Goal: Task Accomplishment & Management: Use online tool/utility

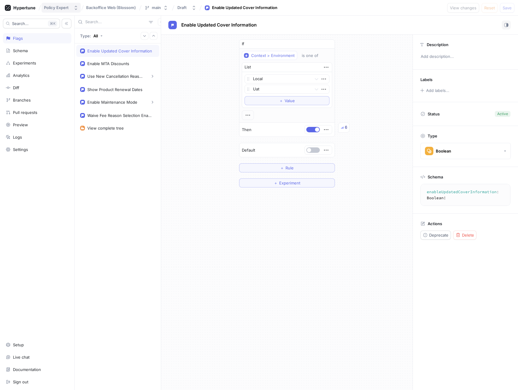
click at [70, 7] on div "Policy Expert" at bounding box center [57, 7] width 27 height 5
click at [105, 6] on span "Backoffice Web (Blossom)" at bounding box center [111, 7] width 50 height 4
click at [78, 6] on icon "button" at bounding box center [75, 7] width 5 height 5
click at [61, 43] on span "Policy Expert" at bounding box center [79, 41] width 51 height 5
click at [131, 169] on div "Enable Updated Cover Information Enable MTA Discounts Use New Cancellation Reas…" at bounding box center [118, 216] width 86 height 346
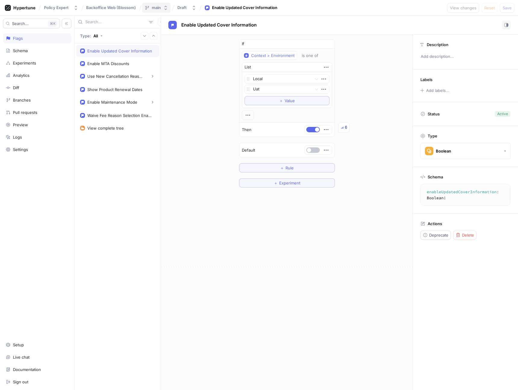
click at [164, 6] on icon "button" at bounding box center [165, 7] width 5 height 5
click at [61, 6] on div "Policy Expert" at bounding box center [56, 7] width 25 height 5
click at [27, 7] on icon at bounding box center [25, 8] width 22 height 4
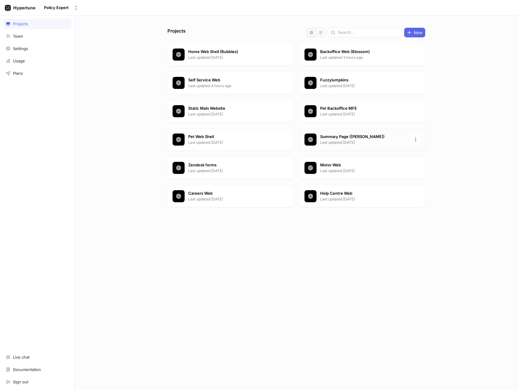
click at [338, 141] on p "Last updated [DATE]" at bounding box center [363, 142] width 87 height 5
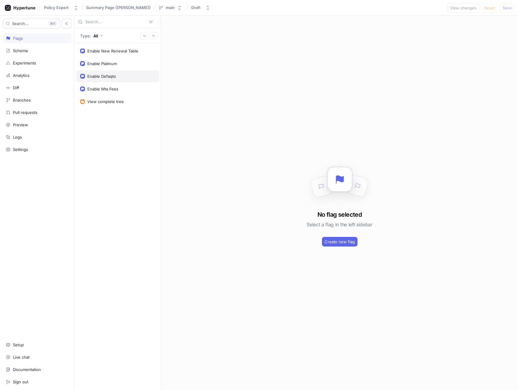
click at [117, 79] on div "Enable Defaqto" at bounding box center [117, 76] width 83 height 12
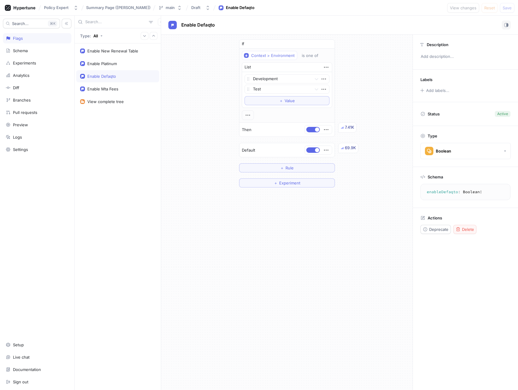
click at [455, 221] on span "Delete" at bounding box center [468, 229] width 12 height 4
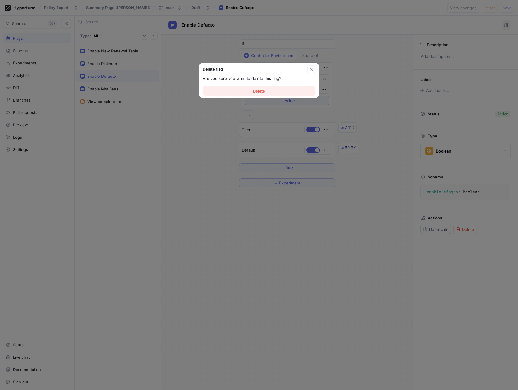
click at [275, 89] on button "Delete" at bounding box center [259, 90] width 113 height 9
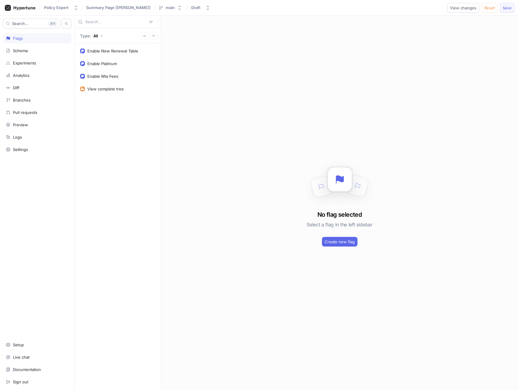
click at [455, 8] on span "Save" at bounding box center [506, 8] width 9 height 4
click at [29, 8] on icon at bounding box center [20, 8] width 31 height 6
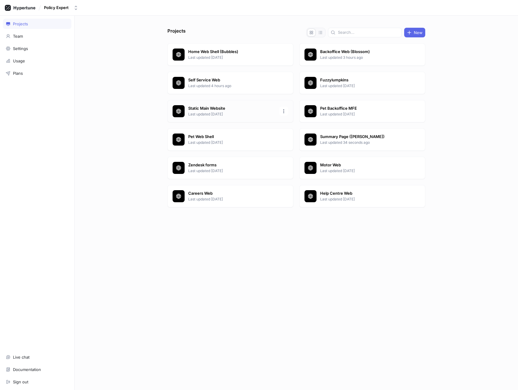
click at [248, 113] on p "Last updated [DATE]" at bounding box center [231, 113] width 87 height 5
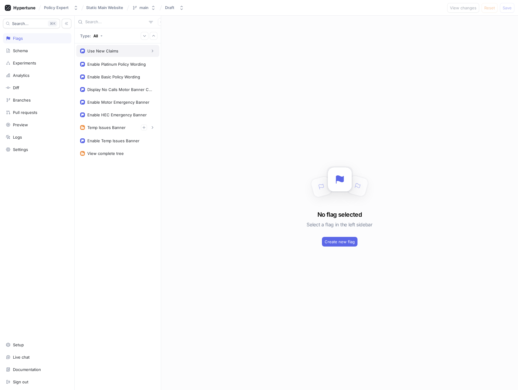
click at [110, 51] on div "Use New Claims" at bounding box center [102, 50] width 31 height 5
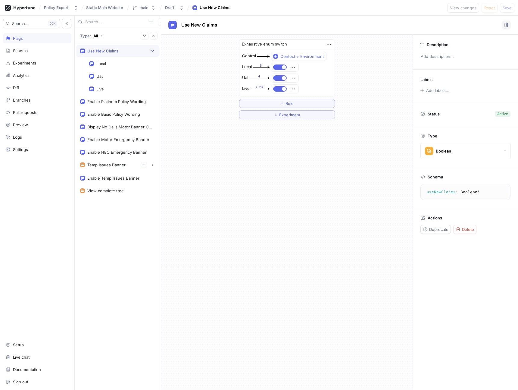
click at [441, 192] on textarea "useNewClaims: Boolean!" at bounding box center [465, 191] width 85 height 11
click at [445, 191] on textarea "useNewClaims: Boolean!" at bounding box center [465, 191] width 85 height 11
click at [127, 101] on div "Enable Platinum Policy Wording" at bounding box center [116, 101] width 58 height 5
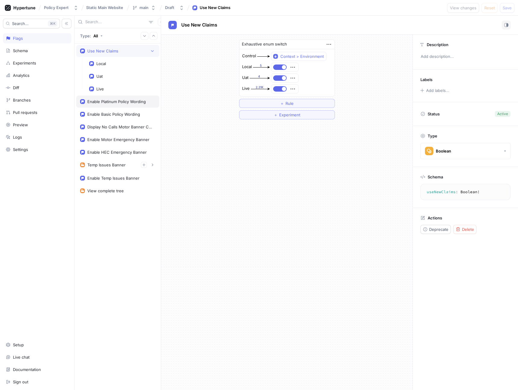
click at [127, 101] on div "Enable Platinum Policy Wording" at bounding box center [116, 101] width 58 height 5
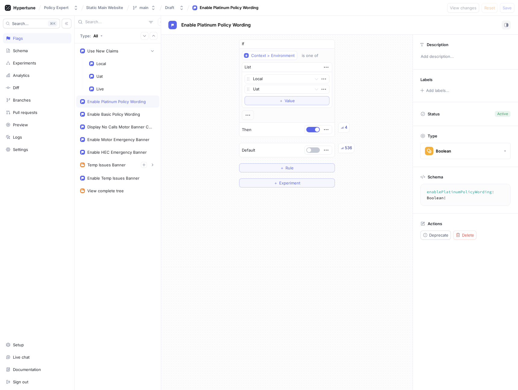
click at [455, 194] on textarea "enablePlatinumPolicyWording: Boolean!" at bounding box center [470, 194] width 95 height 17
click at [105, 113] on div "Enable Basic Policy Wording" at bounding box center [113, 114] width 53 height 5
click at [455, 191] on textarea "enableBasicPolicyWording: Boolean!" at bounding box center [466, 194] width 87 height 17
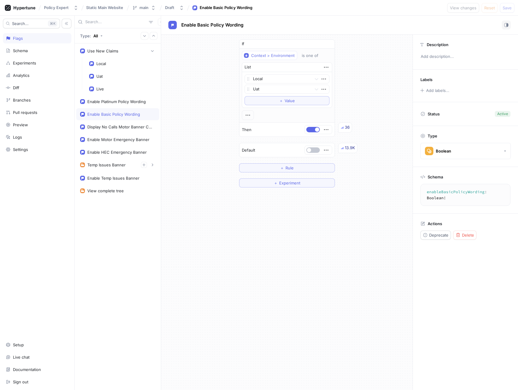
click at [455, 191] on textarea "enableBasicPolicyWording: Boolean!" at bounding box center [466, 194] width 87 height 17
click at [102, 127] on div "Display No Calls Motor Banner Content" at bounding box center [120, 126] width 66 height 5
click at [440, 194] on textarea "displayNoCallsMotorBannerContent: Boolean!" at bounding box center [476, 194] width 107 height 17
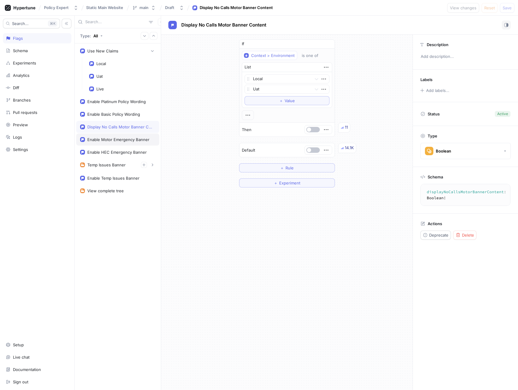
click at [103, 141] on div "Enable Motor Emergency Banner" at bounding box center [118, 139] width 62 height 5
click at [453, 194] on textarea "enableMotorEmergencyBanner: Boolean!" at bounding box center [469, 194] width 92 height 17
click at [117, 150] on div "Enable HEC Emergency Banner" at bounding box center [116, 152] width 59 height 5
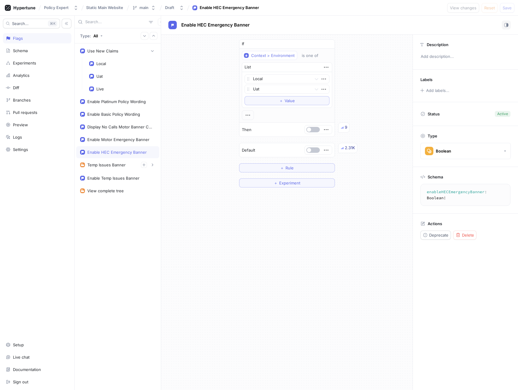
click at [455, 190] on textarea "enableHECEmergencyBanner: Boolean!" at bounding box center [466, 194] width 87 height 17
click at [108, 166] on div "Temp Issues Banner" at bounding box center [106, 164] width 38 height 5
type textarea "tempIssuesBanner: TempIssuesBanner!"
click at [108, 166] on div "Temp Issues Banner" at bounding box center [106, 164] width 38 height 5
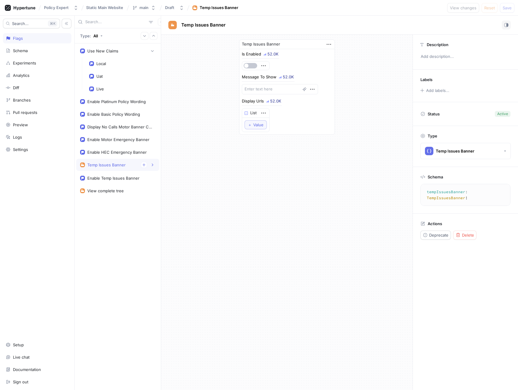
click at [438, 188] on textarea "tempIssuesBanner: TempIssuesBanner!" at bounding box center [468, 194] width 90 height 17
click at [101, 185] on div "View complete tree" at bounding box center [117, 191] width 83 height 12
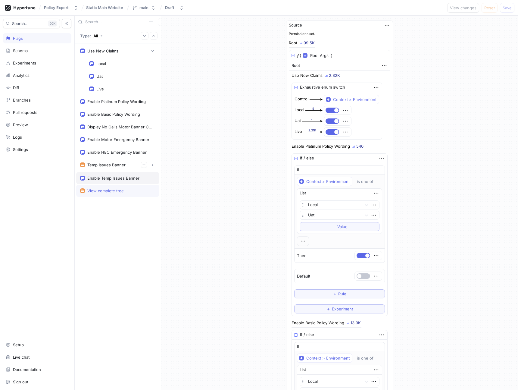
click at [104, 177] on div "Enable Temp Issues Banner" at bounding box center [113, 177] width 52 height 5
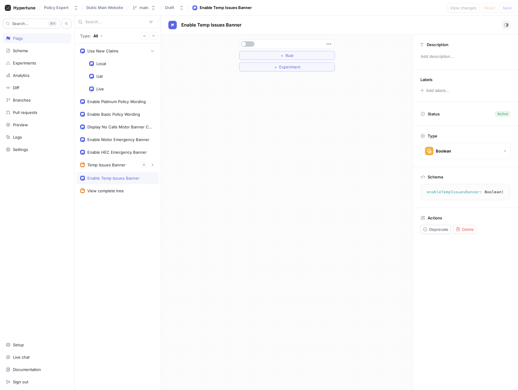
click at [436, 192] on textarea "enableTempIssuesBanner: Boolean!" at bounding box center [465, 191] width 85 height 11
click at [114, 164] on div "Temp Issues Banner" at bounding box center [106, 164] width 38 height 5
type textarea "x"
type textarea "tempIssuesBanner: TempIssuesBanner!"
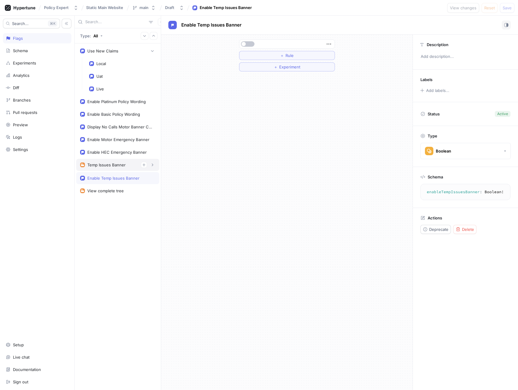
click at [114, 164] on div "Temp Issues Banner" at bounding box center [106, 164] width 38 height 5
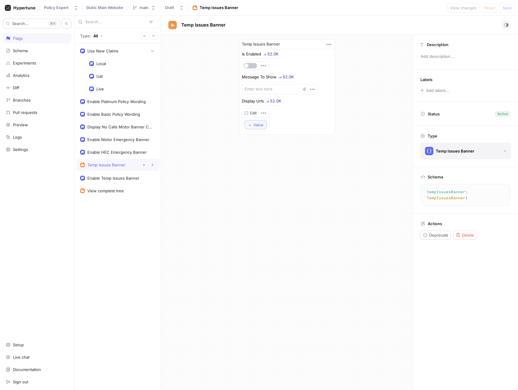
type textarea "x"
click at [118, 151] on div "Enable HEC Emergency Banner" at bounding box center [116, 152] width 59 height 5
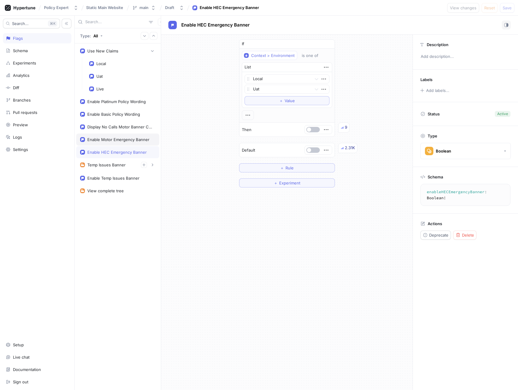
click at [95, 139] on div "Enable Motor Emergency Banner" at bounding box center [118, 139] width 62 height 5
click at [107, 124] on div "Display No Calls Motor Banner Content" at bounding box center [120, 126] width 66 height 5
click at [119, 126] on div "Display No Calls Motor Banner Content" at bounding box center [120, 126] width 66 height 5
click at [117, 112] on div "Enable Basic Policy Wording" at bounding box center [113, 114] width 53 height 5
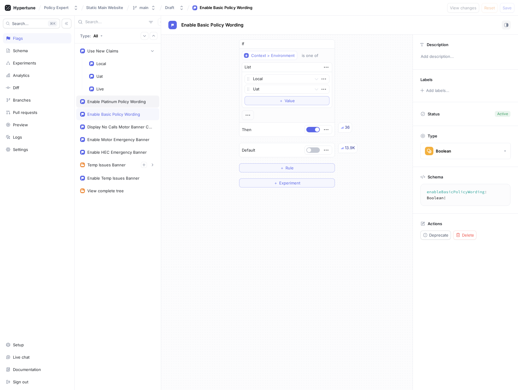
click at [109, 101] on div "Enable Platinum Policy Wording" at bounding box center [116, 101] width 58 height 5
click at [104, 51] on div "Use New Claims" at bounding box center [102, 50] width 31 height 5
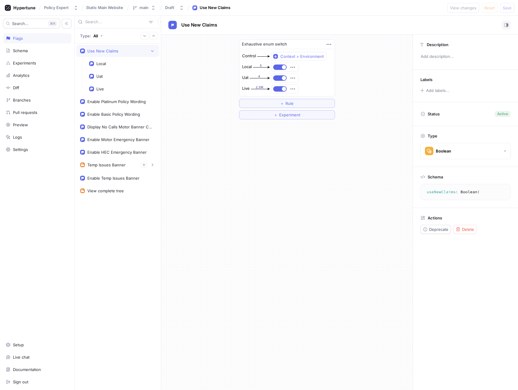
type textarea "useNewClaims: Boolean!"
click at [108, 64] on div "Local" at bounding box center [122, 63] width 66 height 5
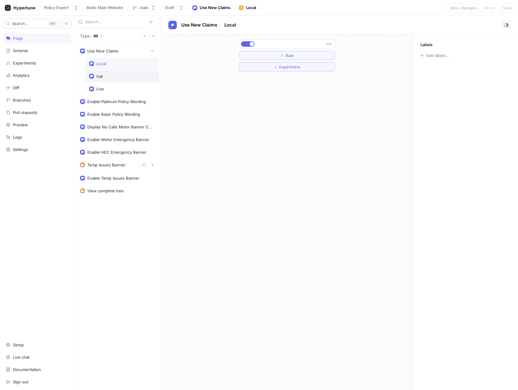
click at [107, 75] on div "Uat" at bounding box center [122, 76] width 66 height 5
click at [107, 84] on div "Live" at bounding box center [122, 89] width 74 height 12
click at [102, 54] on div "Use New Claims" at bounding box center [117, 51] width 83 height 12
